Goal: Task Accomplishment & Management: Use online tool/utility

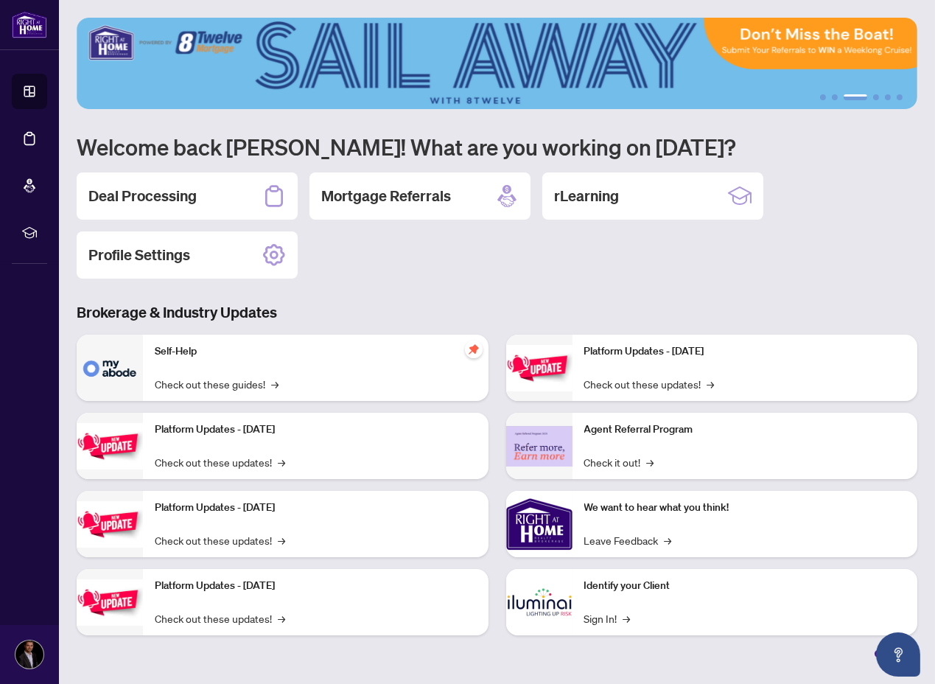
click at [535, 286] on div "1 2 3 4 5 6 Welcome back Kris! What are you working on today? Deal Processing M…" at bounding box center [497, 337] width 840 height 639
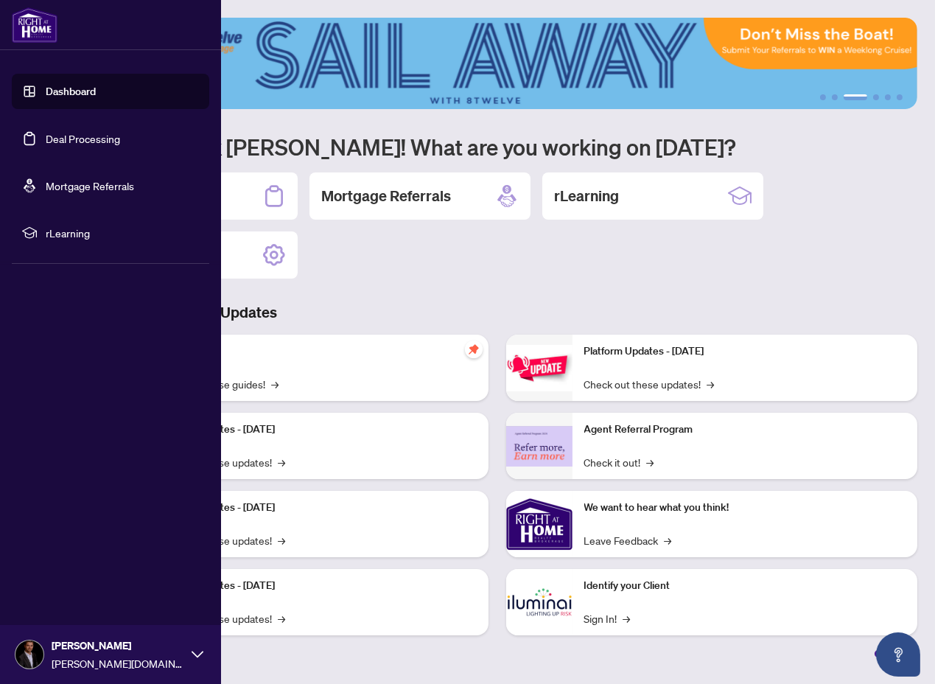
click at [66, 139] on link "Deal Processing" at bounding box center [83, 138] width 74 height 13
